Goal: Transaction & Acquisition: Download file/media

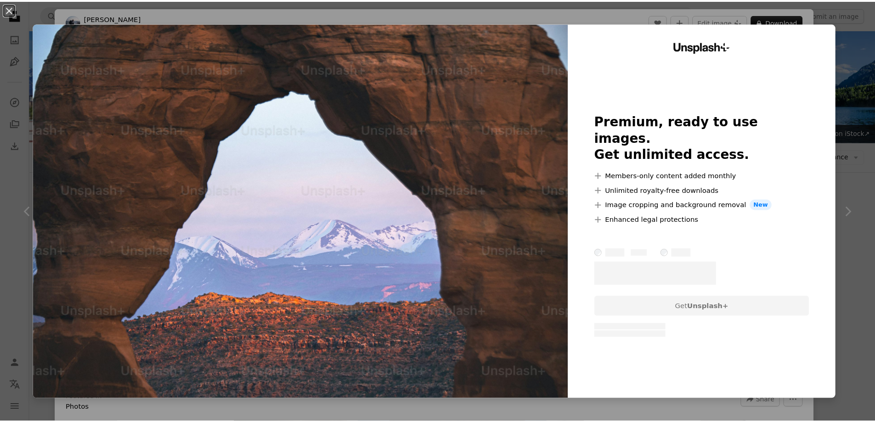
scroll to position [276, 0]
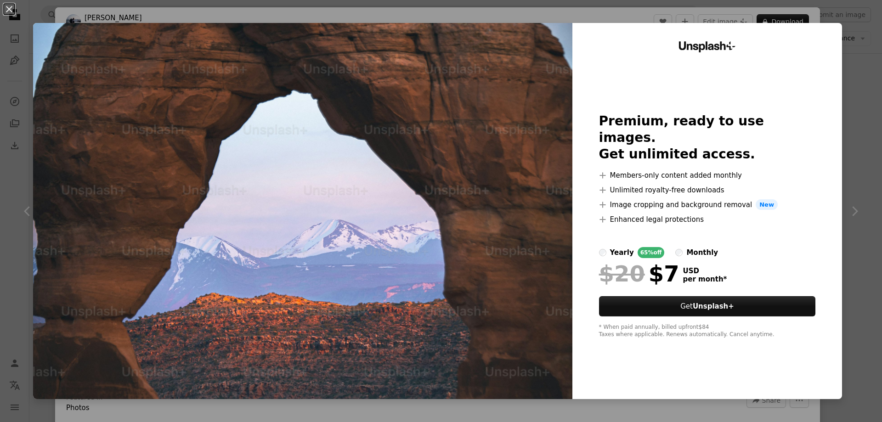
click at [843, 155] on div "An X shape Unsplash+ Premium, ready to use images. Get unlimited access. A plus…" at bounding box center [441, 211] width 882 height 422
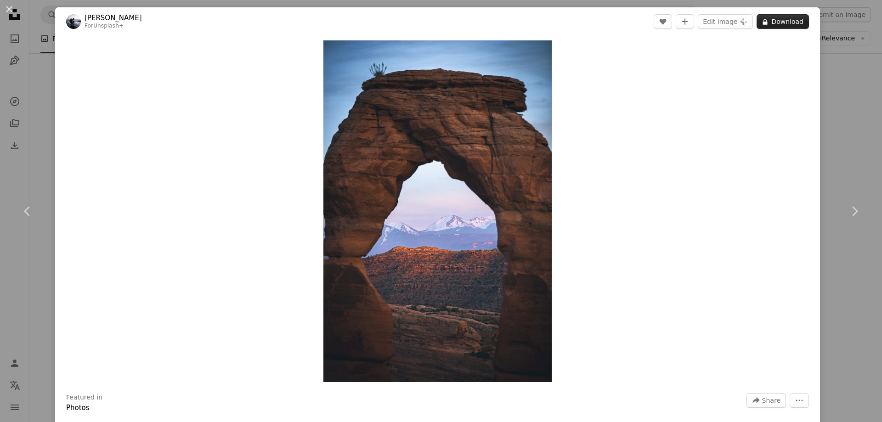
click at [780, 23] on button "A lock Download" at bounding box center [783, 21] width 52 height 15
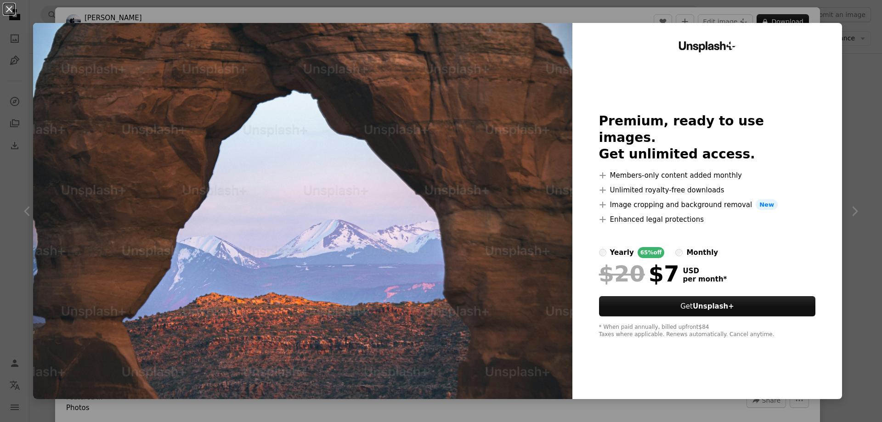
click at [853, 83] on div "An X shape Unsplash+ Premium, ready to use images. Get unlimited access. A plus…" at bounding box center [441, 211] width 882 height 422
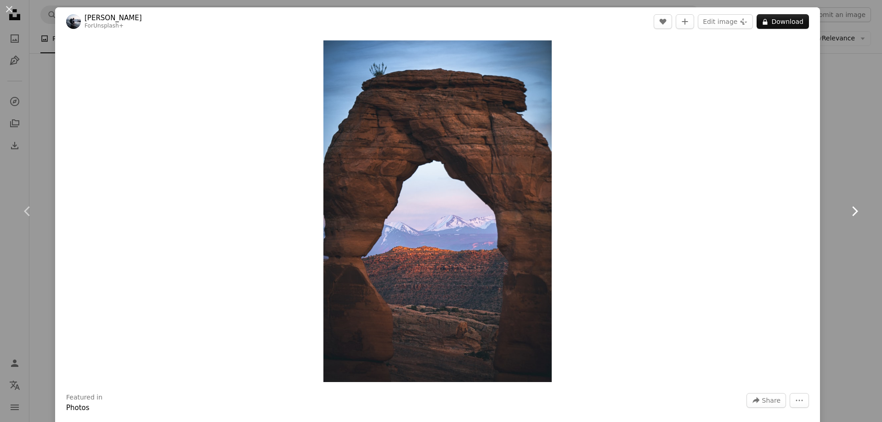
click at [853, 170] on link "Chevron right" at bounding box center [854, 211] width 55 height 88
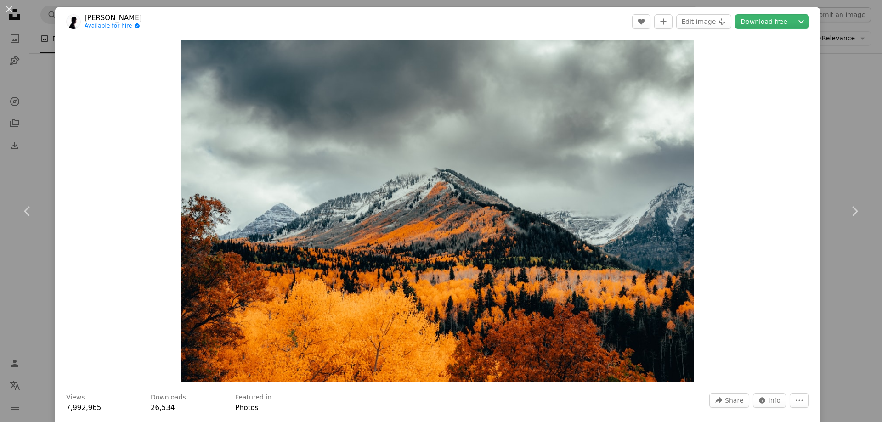
click at [835, 62] on div "An X shape Chevron left Chevron right [PERSON_NAME] Available for hire A checkm…" at bounding box center [441, 211] width 882 height 422
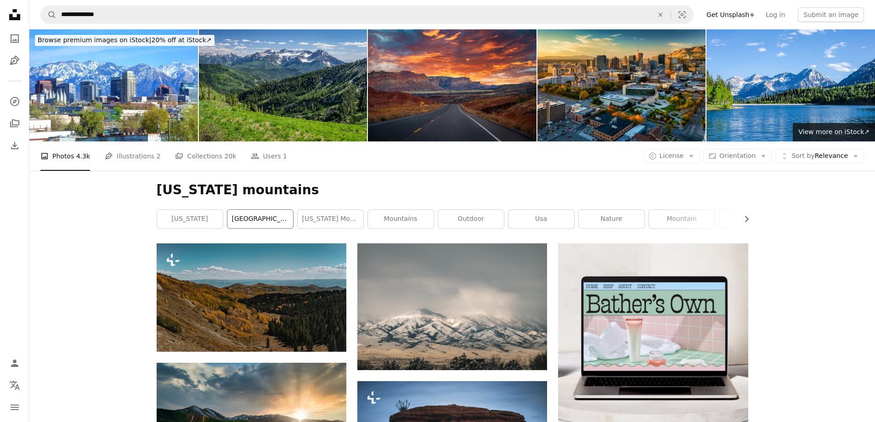
click at [260, 220] on link "[GEOGRAPHIC_DATA]" at bounding box center [260, 219] width 66 height 18
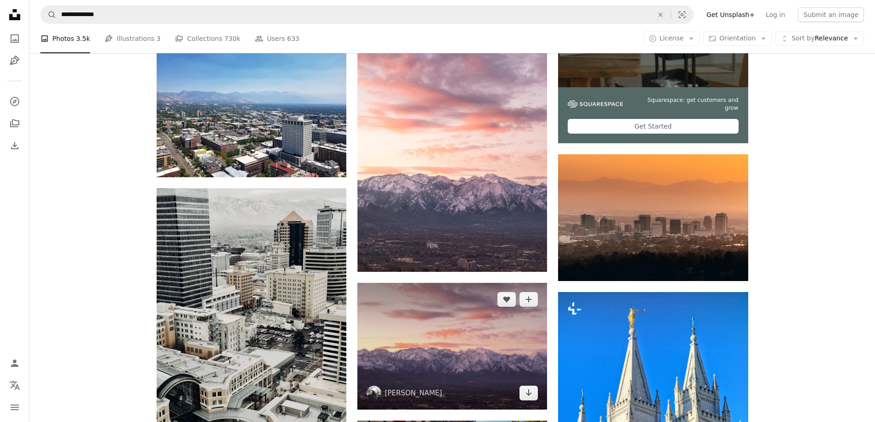
scroll to position [322, 0]
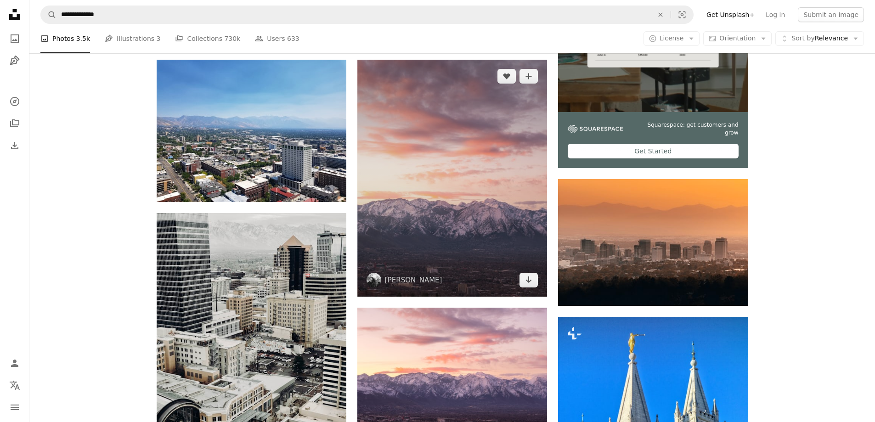
click at [525, 222] on img at bounding box center [452, 179] width 190 height 238
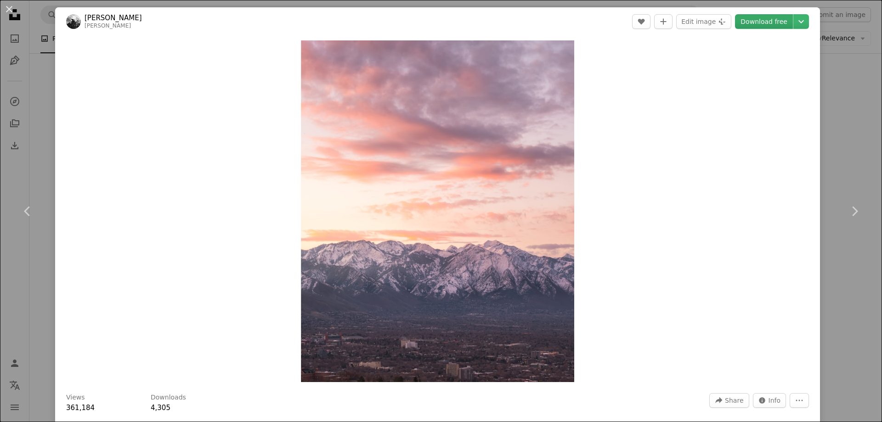
click at [755, 24] on link "Download free" at bounding box center [764, 21] width 58 height 15
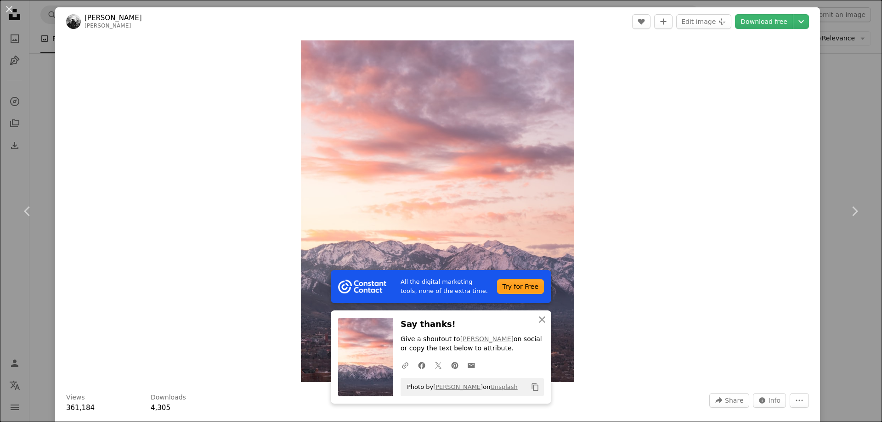
click at [724, 193] on div "Zoom in" at bounding box center [437, 211] width 765 height 351
click at [700, 24] on button "Edit image Plus sign for Unsplash+" at bounding box center [703, 21] width 55 height 15
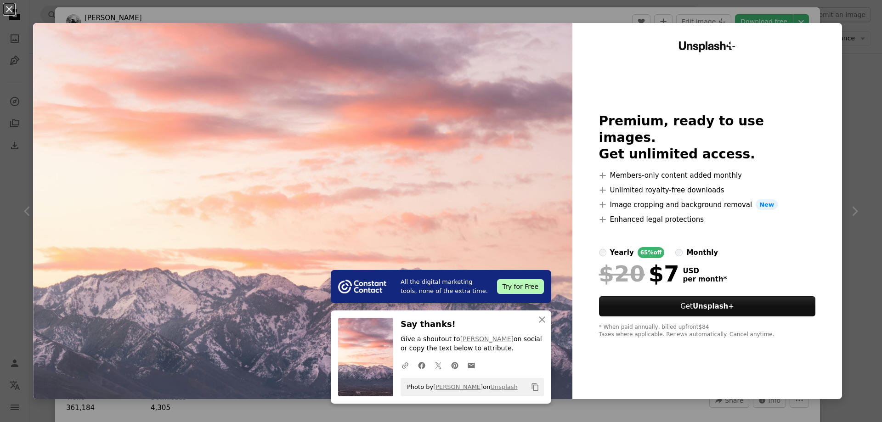
click at [850, 94] on div "An X shape All the digital marketing tools, none of the extra time. Try for Fre…" at bounding box center [441, 211] width 882 height 422
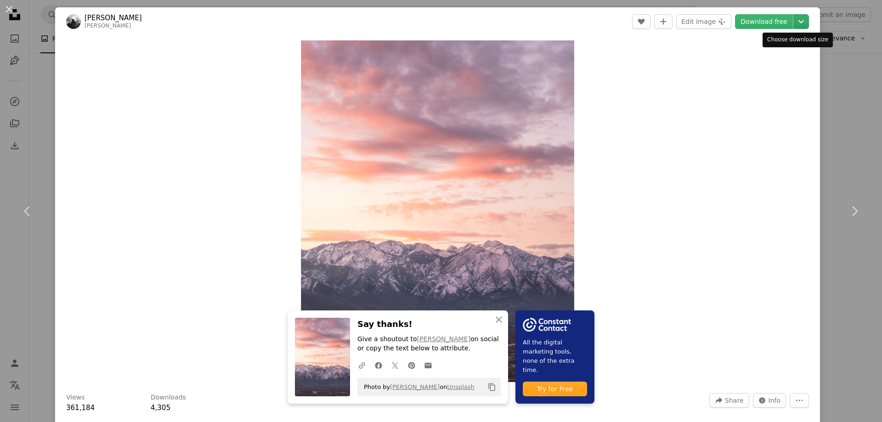
click at [794, 26] on icon "Chevron down" at bounding box center [801, 21] width 15 height 11
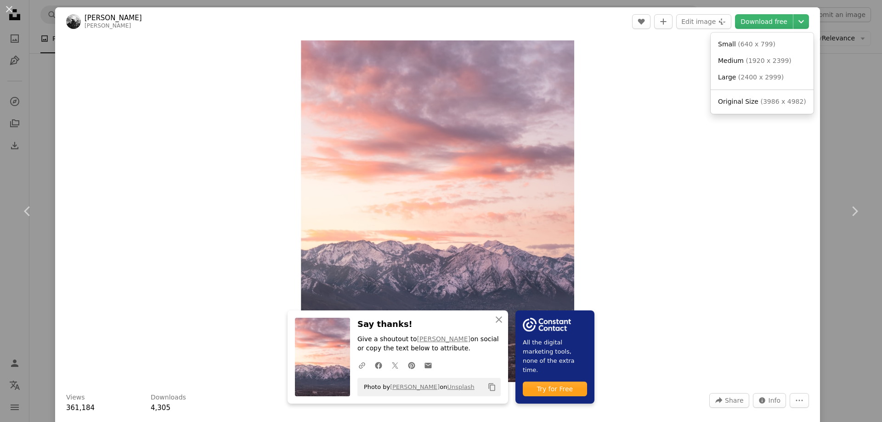
click at [832, 113] on dialog "An X shape Chevron left Chevron right An X shape Close Say thanks! Give a shout…" at bounding box center [441, 211] width 882 height 422
click at [856, 125] on div "An X shape Chevron left Chevron right An X shape Close Say thanks! Give a shout…" at bounding box center [441, 211] width 882 height 422
